Goal: Task Accomplishment & Management: Manage account settings

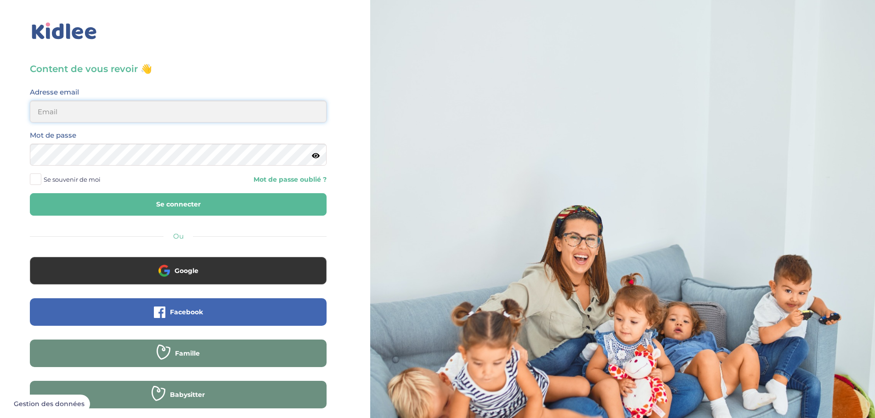
click at [108, 114] on input "email" at bounding box center [178, 112] width 297 height 22
drag, startPoint x: 142, startPoint y: 110, endPoint x: 48, endPoint y: 113, distance: 93.8
click at [25, 113] on div "Adresse email pafensen@hotmail.com" at bounding box center [178, 107] width 311 height 43
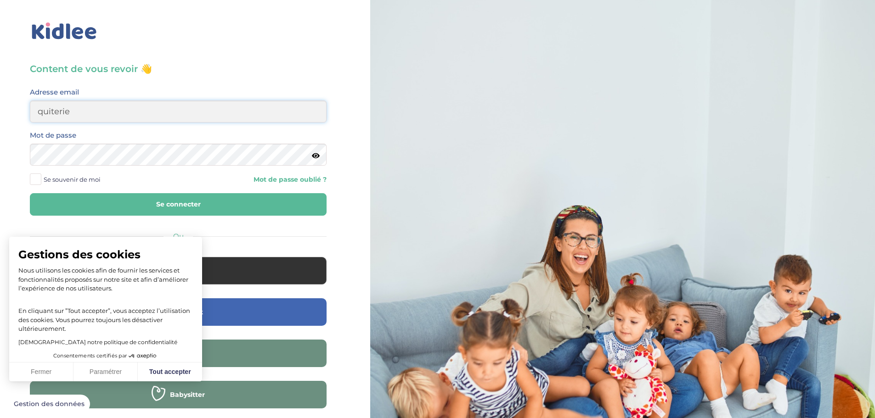
type input "quiterie.bastie@gmail.com"
click at [160, 381] on button "Tout accepter" at bounding box center [170, 372] width 64 height 19
checkbox input "true"
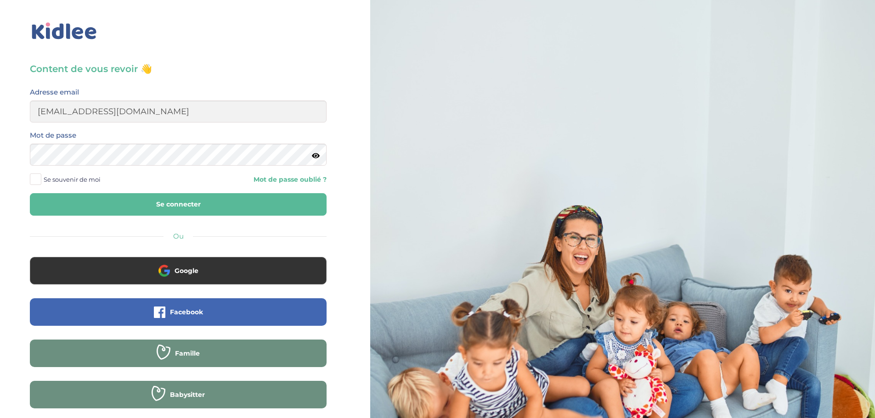
click at [120, 225] on div "Content de vous revoir 👋 Avant de poursuivre veuillez vérifier que tous les cha…" at bounding box center [178, 248] width 297 height 372
click at [120, 214] on button "Se connecter" at bounding box center [178, 204] width 297 height 23
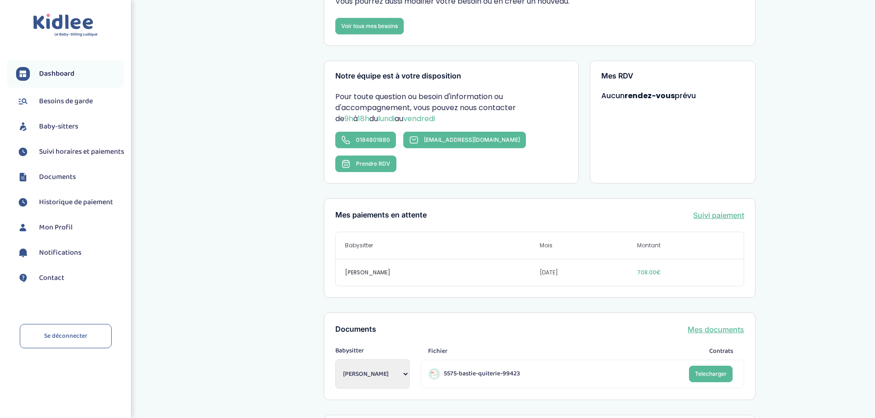
scroll to position [138, 0]
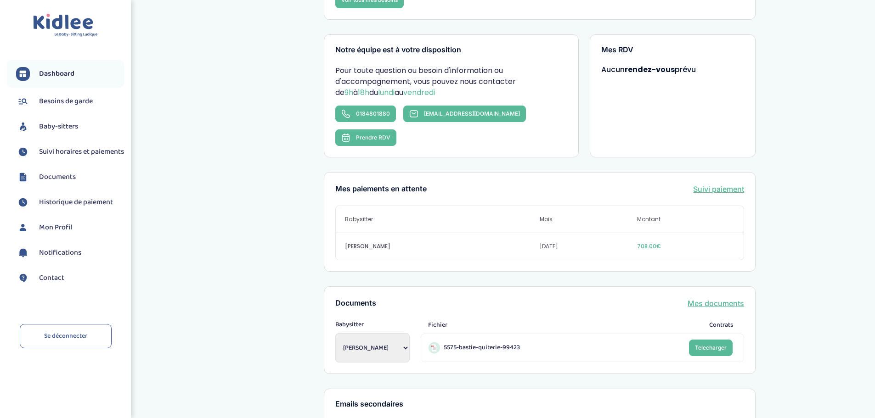
click at [65, 158] on span "Suivi horaires et paiements" at bounding box center [81, 152] width 85 height 11
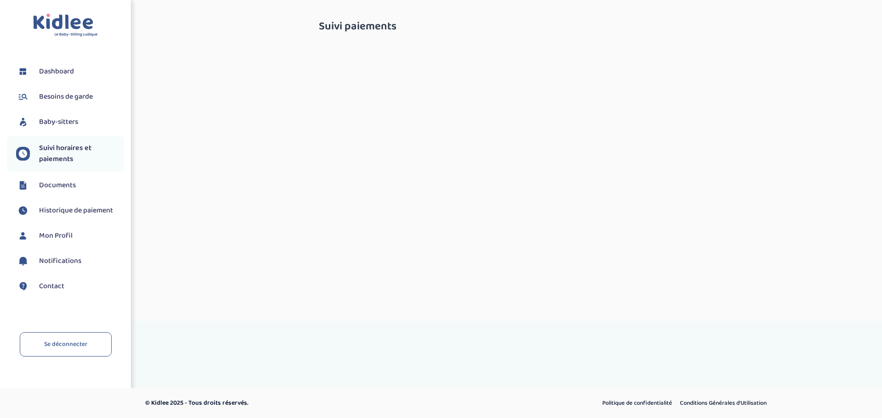
select select "septembre 2025"
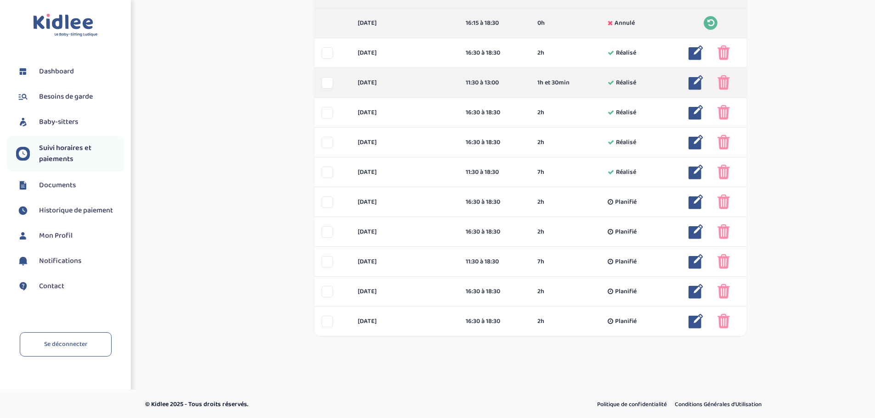
scroll to position [304, 0]
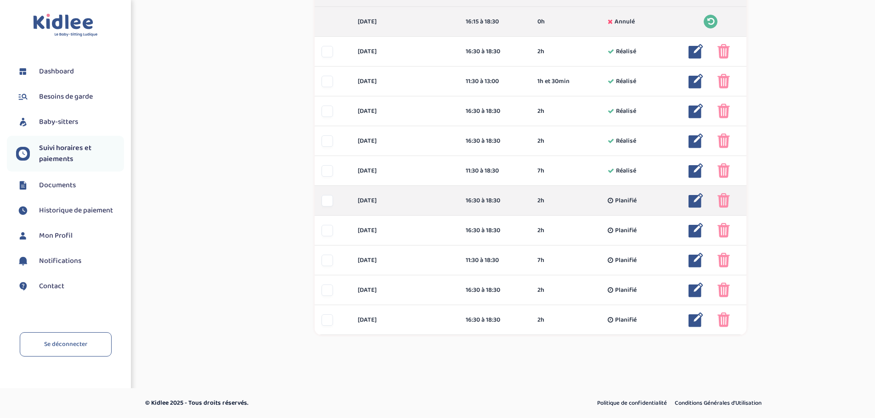
click at [326, 200] on div at bounding box center [327, 200] width 11 height 11
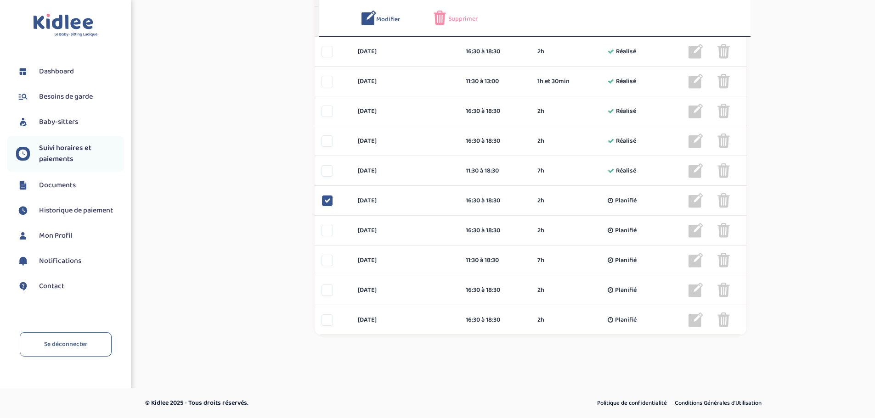
click at [457, 24] on div "Supprimer" at bounding box center [463, 18] width 58 height 15
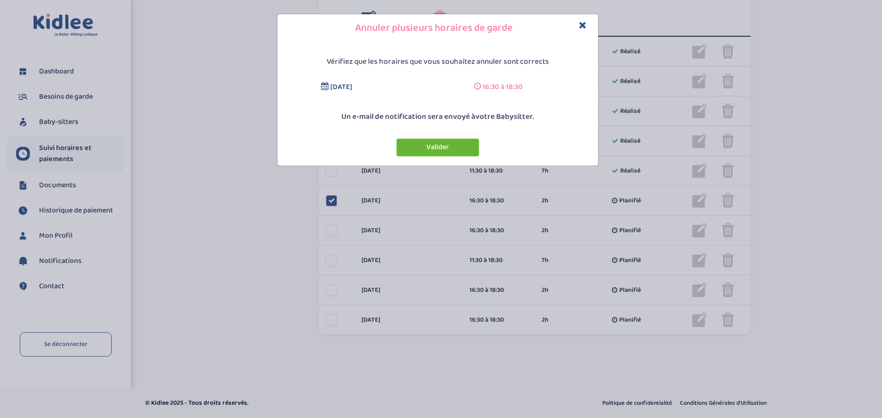
click at [452, 150] on button "Valider" at bounding box center [437, 148] width 83 height 18
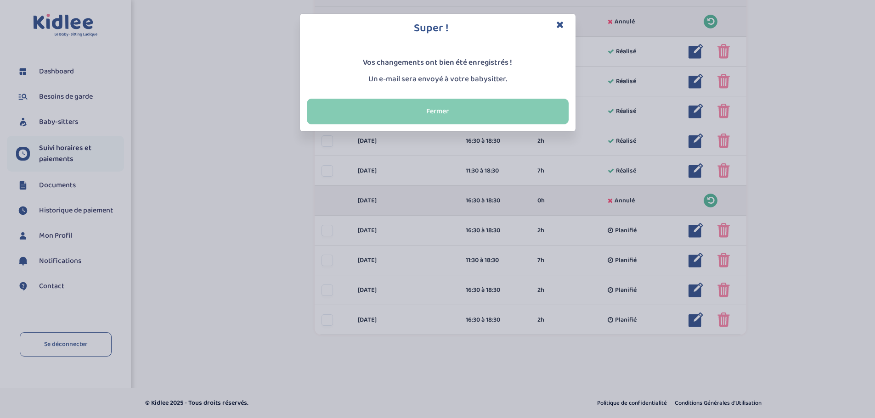
click at [473, 102] on button "Fermer" at bounding box center [438, 112] width 262 height 26
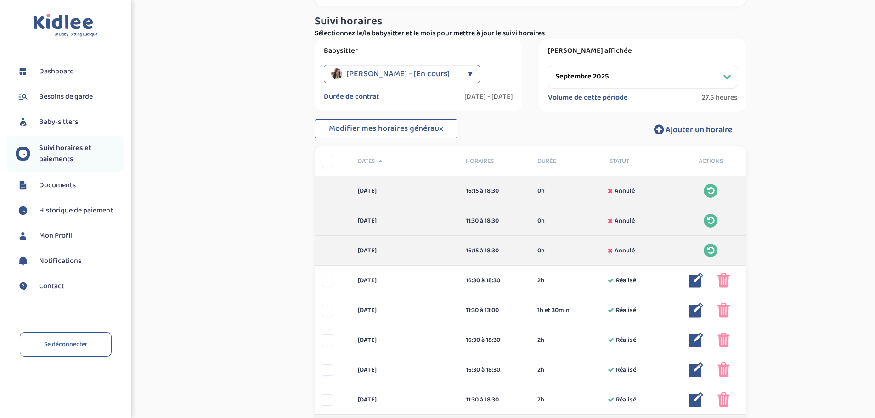
scroll to position [0, 0]
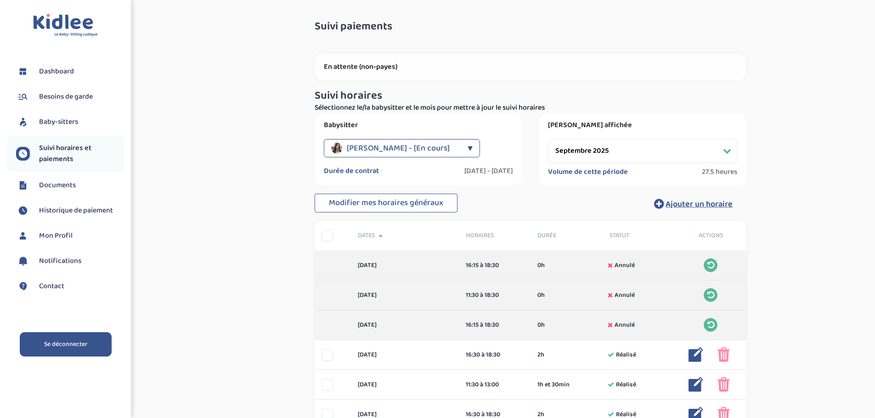
click at [86, 334] on link "Se déconnecter" at bounding box center [66, 345] width 92 height 24
